Goal: Task Accomplishment & Management: Use online tool/utility

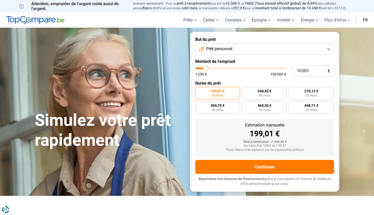
type input "10 500"
type input "10500"
type input "11 000"
type input "11000"
type input "11 750"
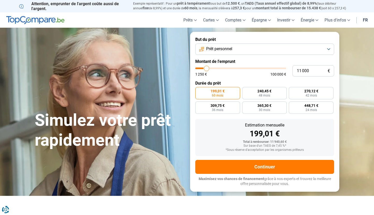
type input "11750"
type input "13 000"
type input "13000"
type input "15 000"
type input "15000"
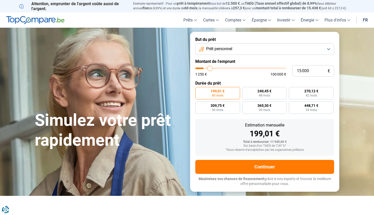
type input "18 250"
type input "18250"
type input "22 250"
type input "22250"
type input "26 250"
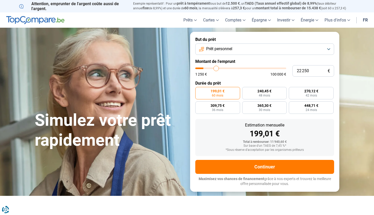
type input "26250"
type input "29 750"
type input "29750"
type input "32 250"
type input "32250"
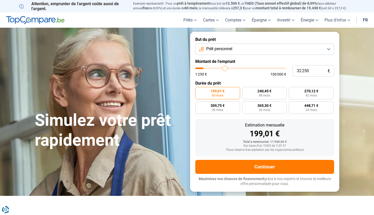
type input "34 000"
type input "34000"
type input "35 500"
type input "35500"
type input "36 250"
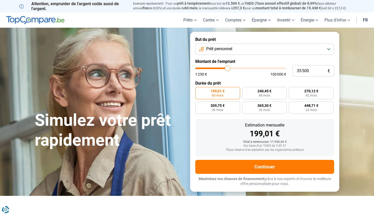
type input "36250"
type input "36 750"
type input "36750"
type input "37 000"
type input "37000"
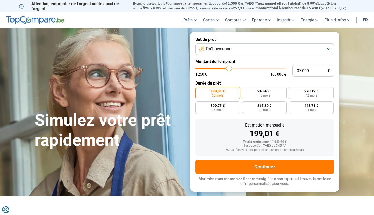
type input "37 250"
type input "37250"
type input "37 500"
type input "37500"
type input "37 250"
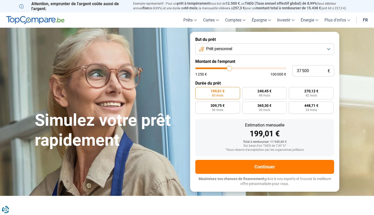
type input "37250"
type input "36 750"
type input "36750"
type input "35 750"
type input "35750"
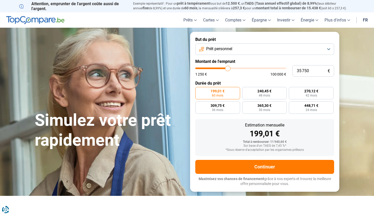
type input "34 500"
type input "34500"
type input "33 500"
type input "33500"
type input "32 500"
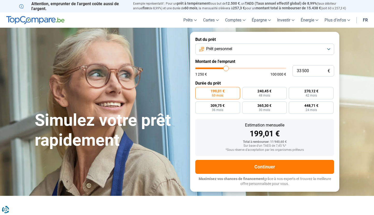
type input "32500"
type input "31 750"
type input "31750"
type input "31 000"
type input "31000"
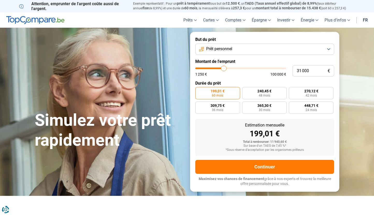
type input "30 500"
type input "30500"
type input "30 250"
type input "30250"
type input "30 000"
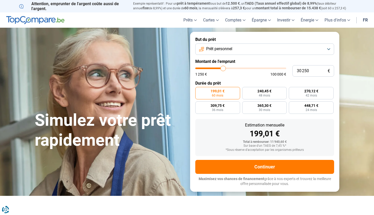
type input "30000"
type input "29 750"
type input "29750"
type input "29 500"
type input "29500"
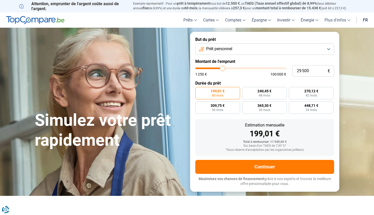
type input "29 250"
type input "29250"
type input "29 000"
type input "29000"
type input "28 750"
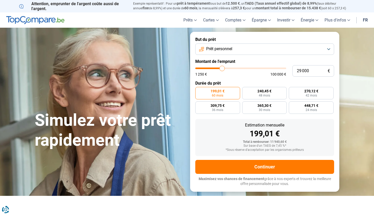
type input "28750"
type input "28 500"
type input "28500"
type input "28 250"
type input "28250"
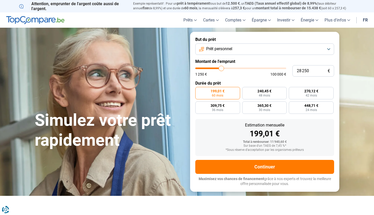
type input "28 000"
type input "28000"
type input "27 750"
type input "27750"
type input "27 500"
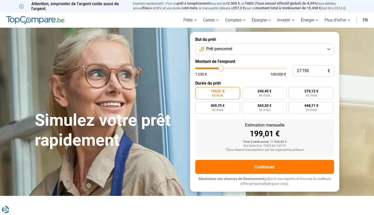
type input "27500"
type input "27 250"
type input "27250"
type input "27 000"
type input "27000"
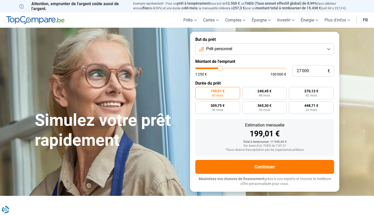
type input "26 750"
type input "26750"
type input "26 500"
type input "26500"
type input "26 250"
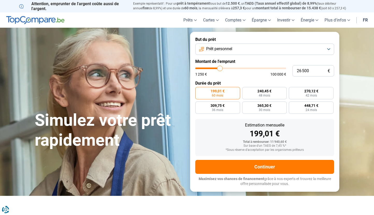
type input "26250"
type input "26 000"
type input "26000"
type input "25 750"
type input "25750"
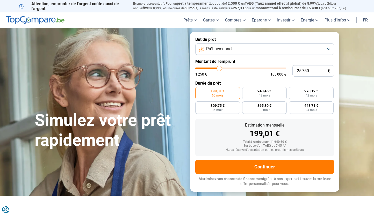
type input "25 500"
type input "25500"
type input "25 250"
type input "25250"
type input "25 000"
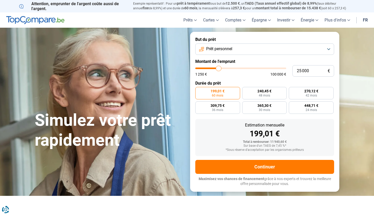
drag, startPoint x: 206, startPoint y: 68, endPoint x: 219, endPoint y: 70, distance: 12.5
type input "25000"
click at [219, 69] on input "range" at bounding box center [240, 69] width 91 height 2
radio input "false"
